Goal: Obtain resource: Obtain resource

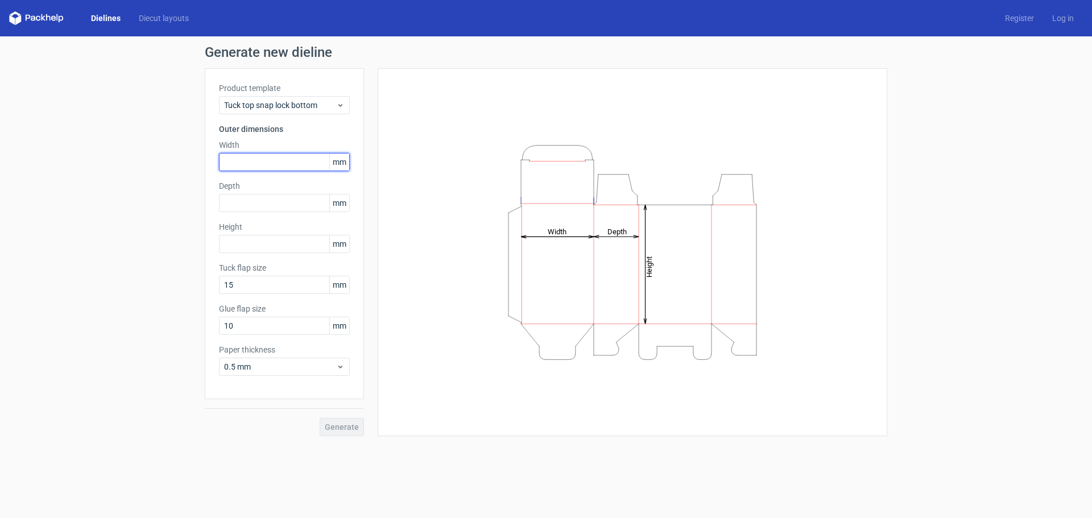
click at [301, 164] on input "text" at bounding box center [284, 162] width 131 height 18
type input "80"
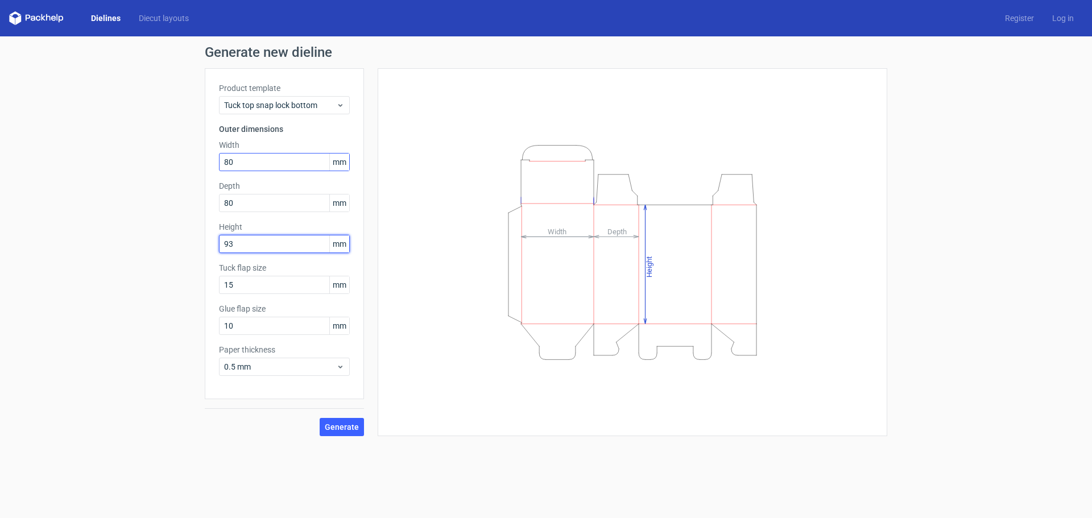
type input "93"
click at [340, 425] on span "Generate" at bounding box center [342, 427] width 34 height 8
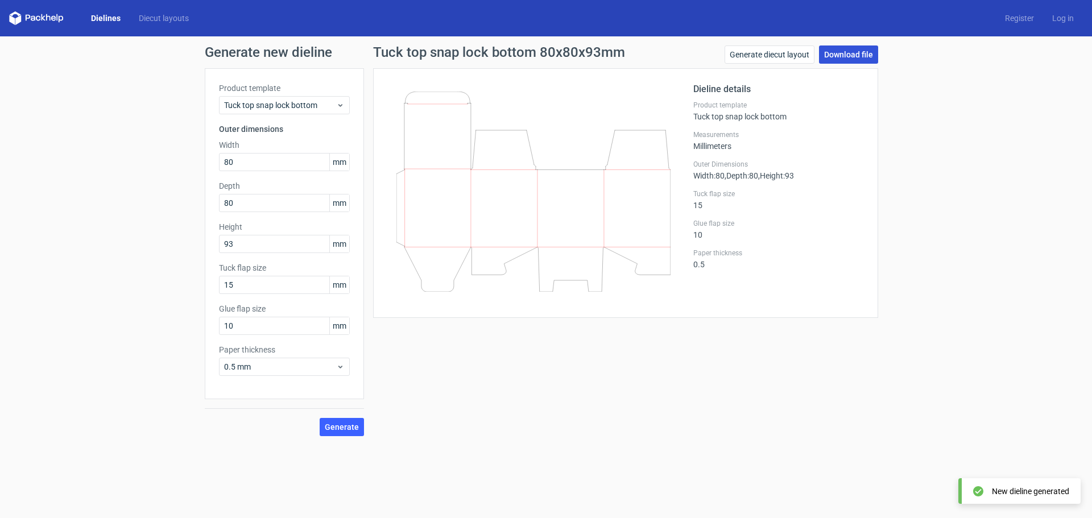
click at [845, 53] on link "Download file" at bounding box center [848, 54] width 59 height 18
click at [161, 15] on link "Diecut layouts" at bounding box center [164, 18] width 68 height 11
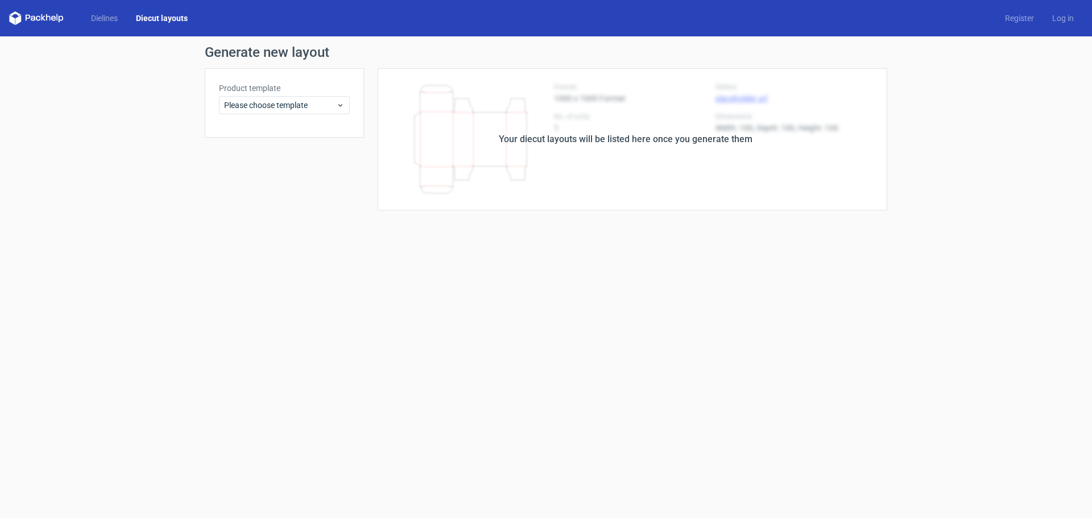
click at [618, 136] on div "Your diecut layouts will be listed here once you generate them" at bounding box center [626, 140] width 254 height 14
click at [618, 139] on div "Your diecut layouts will be listed here once you generate them" at bounding box center [626, 140] width 254 height 14
click at [619, 139] on div "Your diecut layouts will be listed here once you generate them" at bounding box center [626, 140] width 254 height 14
click at [706, 198] on div "Your diecut layouts will be listed here once you generate them" at bounding box center [625, 139] width 523 height 142
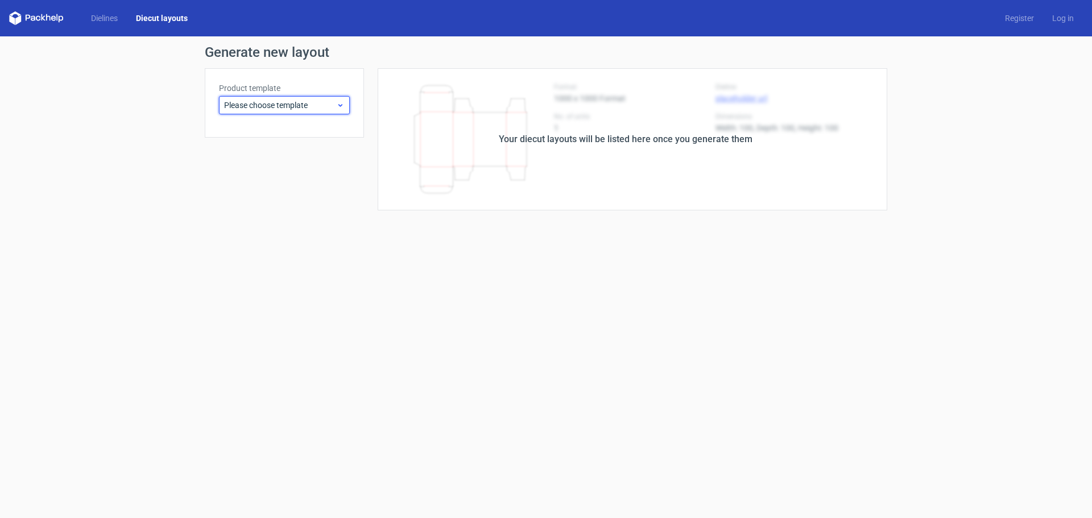
click at [275, 100] on span "Please choose template" at bounding box center [280, 105] width 112 height 11
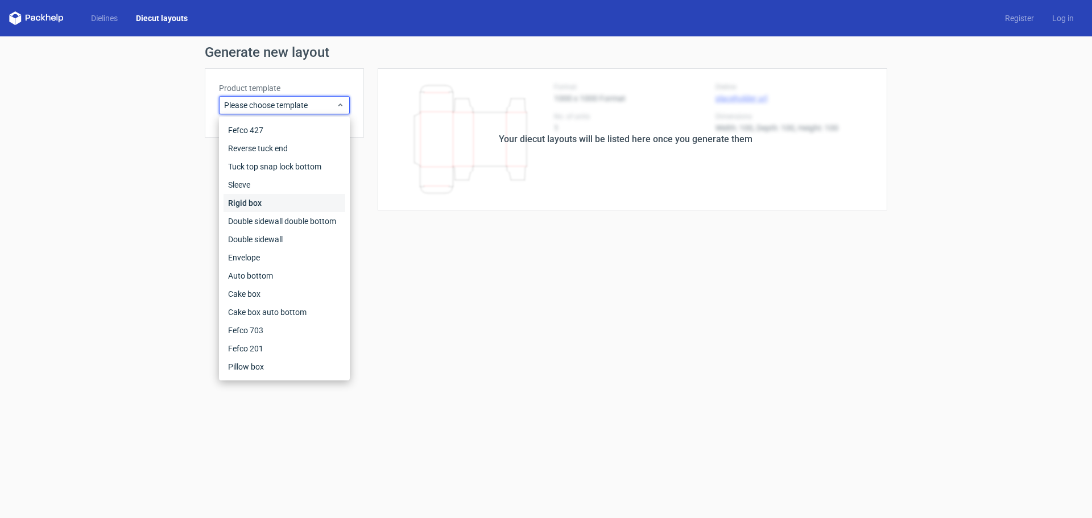
click at [307, 200] on div "Rigid box" at bounding box center [284, 203] width 122 height 18
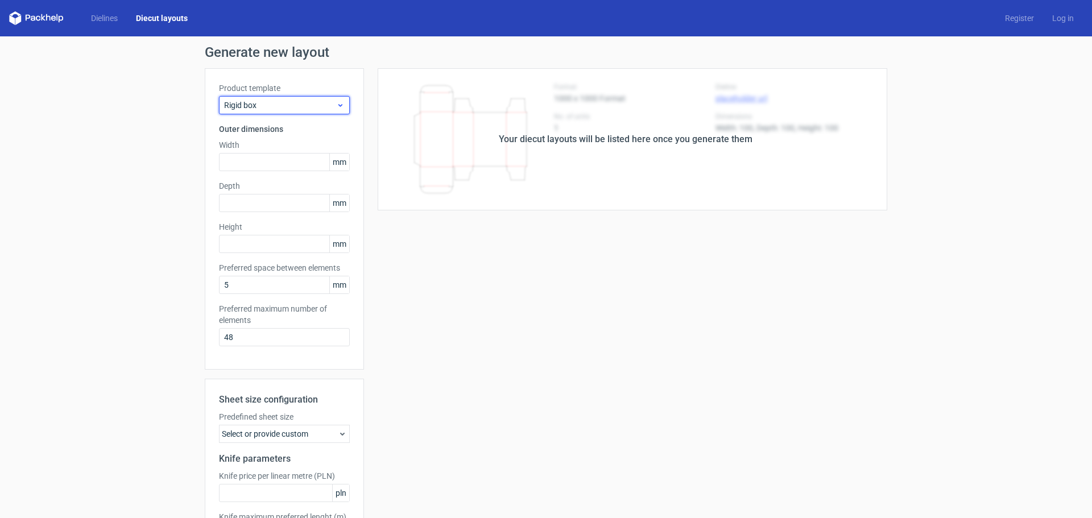
click at [275, 105] on span "Rigid box" at bounding box center [280, 105] width 112 height 11
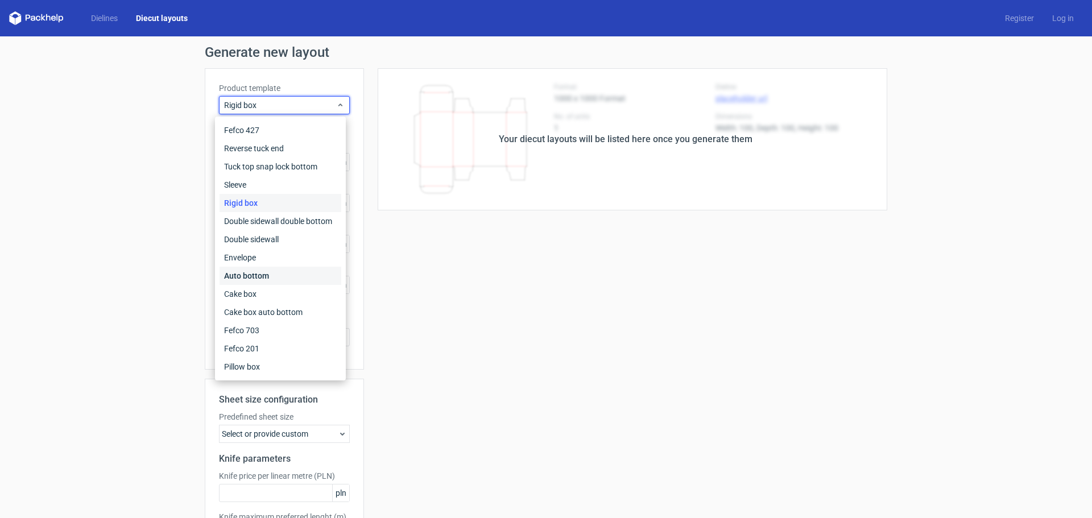
click at [303, 271] on div "Auto bottom" at bounding box center [281, 276] width 122 height 18
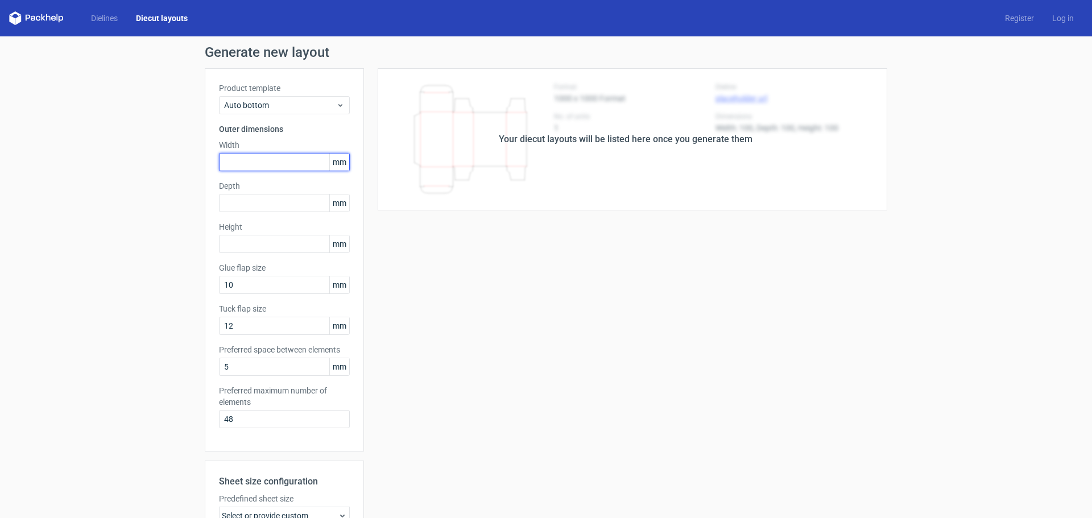
click at [299, 162] on input "text" at bounding box center [284, 162] width 131 height 18
type input "80"
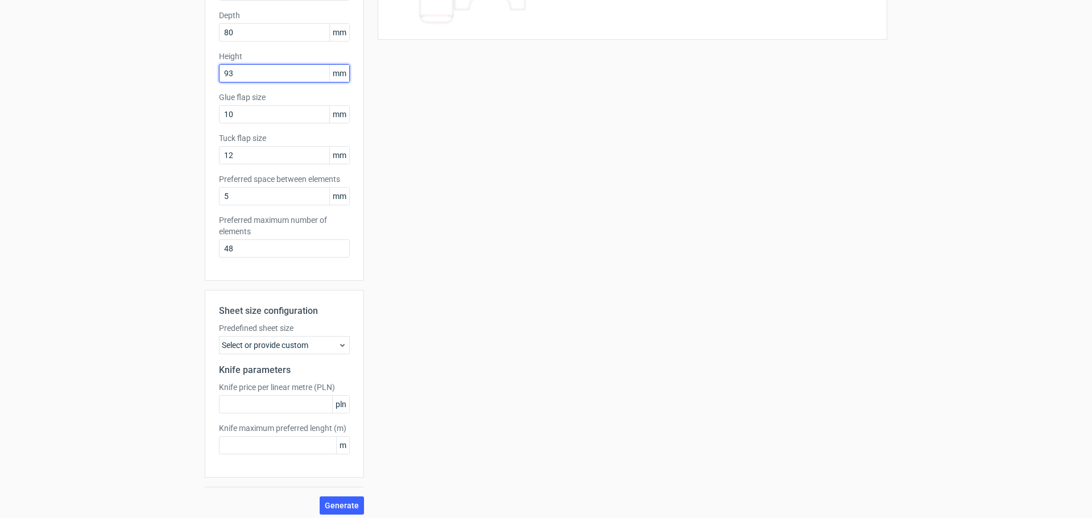
scroll to position [176, 0]
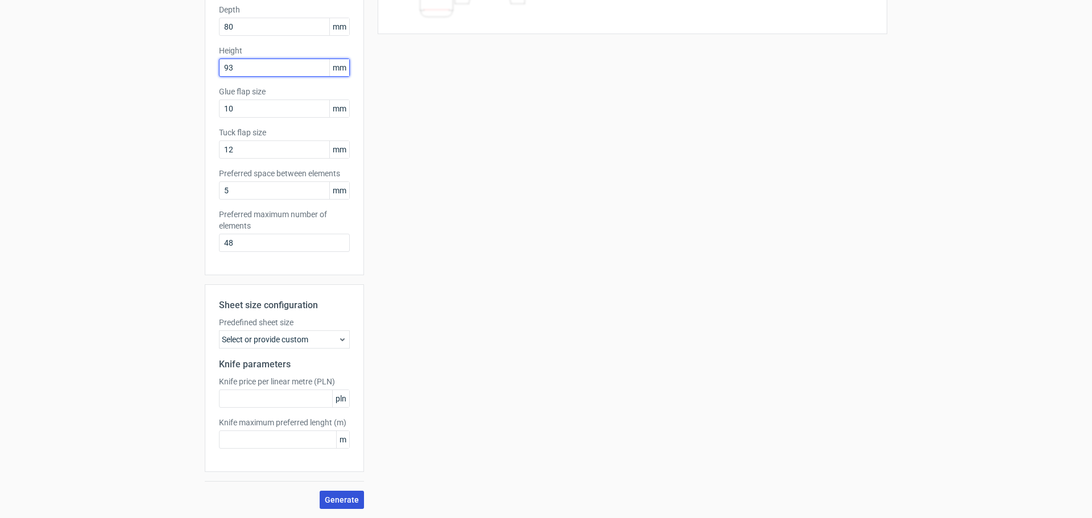
type input "93"
click at [336, 501] on span "Generate" at bounding box center [342, 500] width 34 height 8
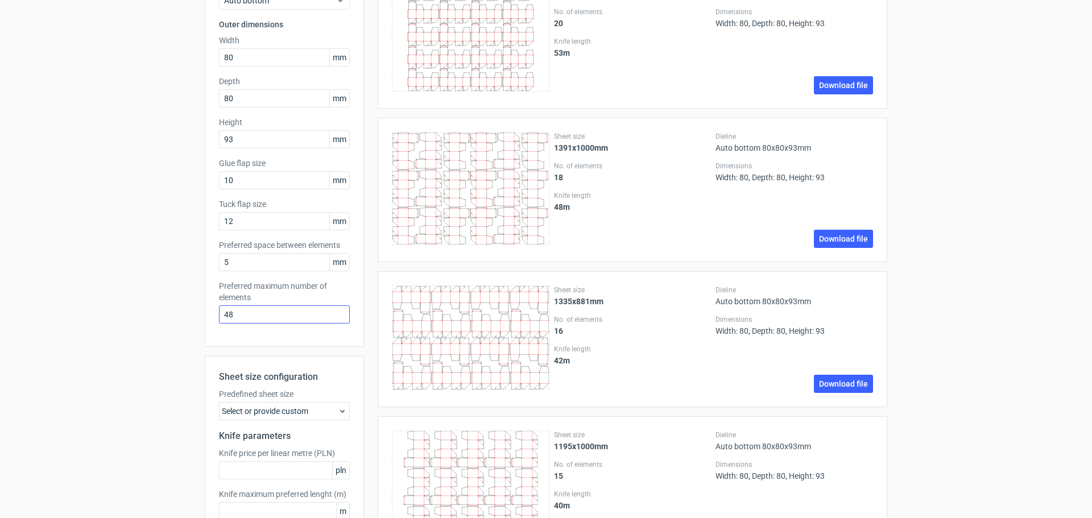
scroll to position [0, 0]
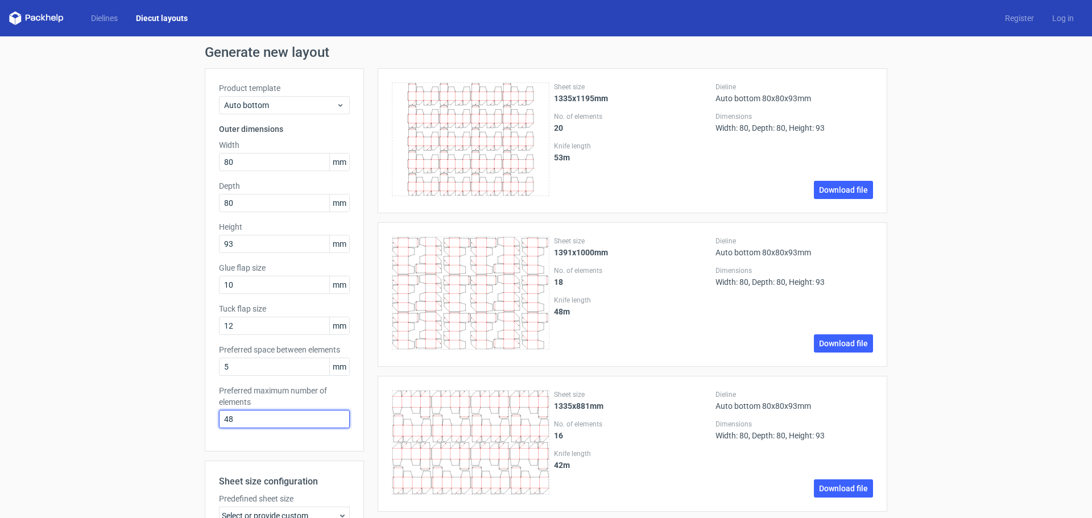
drag, startPoint x: 250, startPoint y: 417, endPoint x: 189, endPoint y: 417, distance: 60.9
type input "1"
click at [269, 369] on input "5" at bounding box center [284, 367] width 131 height 18
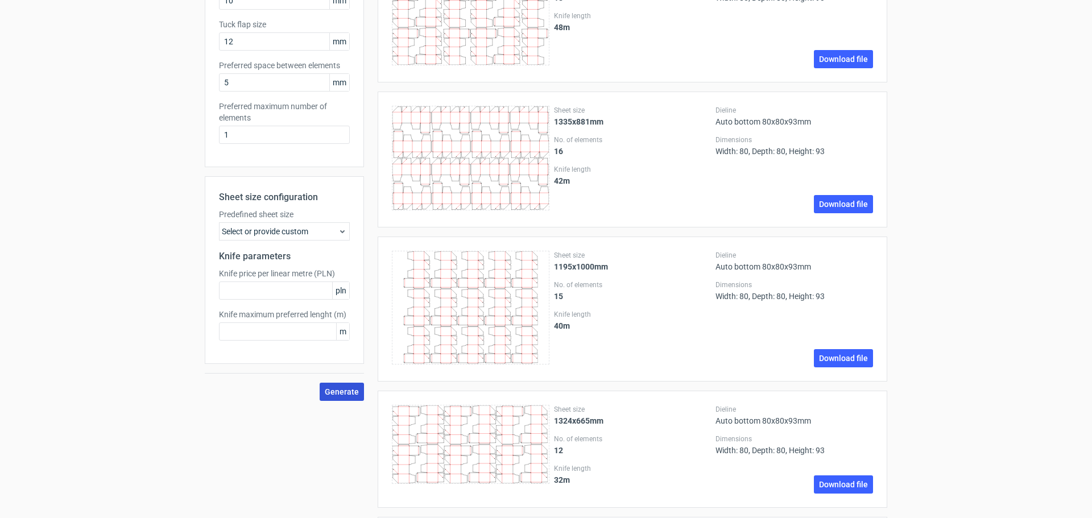
click at [341, 389] on span "Generate" at bounding box center [342, 392] width 34 height 8
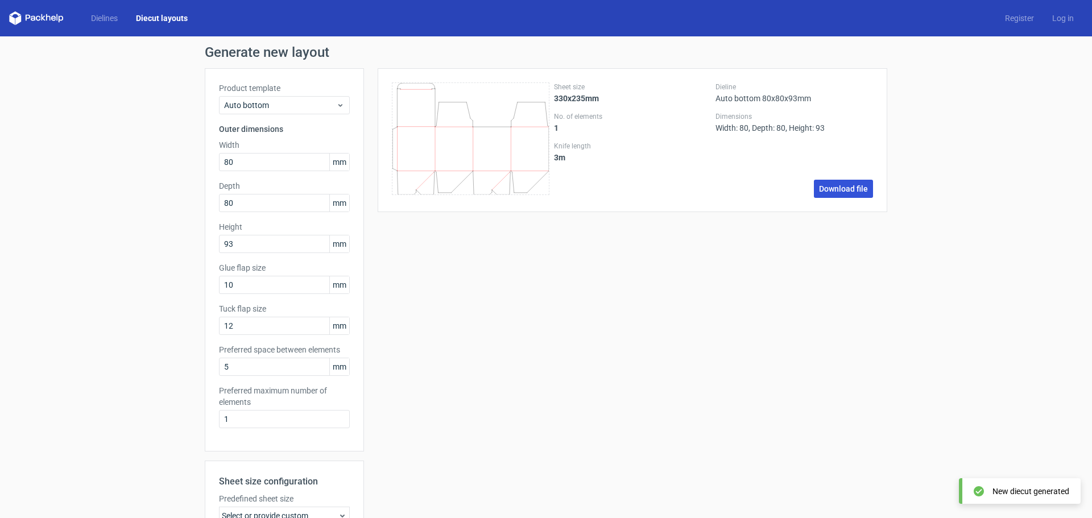
click at [846, 189] on link "Download file" at bounding box center [843, 189] width 59 height 18
click at [24, 21] on icon at bounding box center [36, 18] width 55 height 14
click at [19, 19] on polygon at bounding box center [18, 20] width 6 height 10
